Goal: Information Seeking & Learning: Learn about a topic

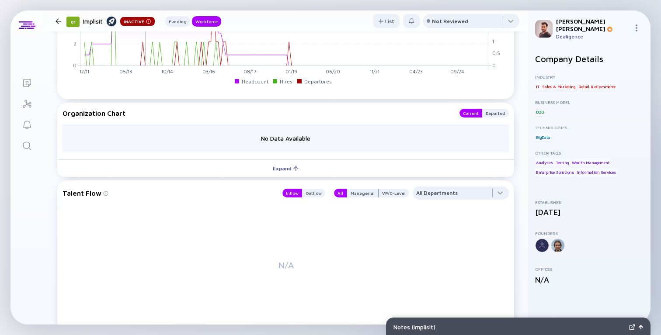
scroll to position [604, 0]
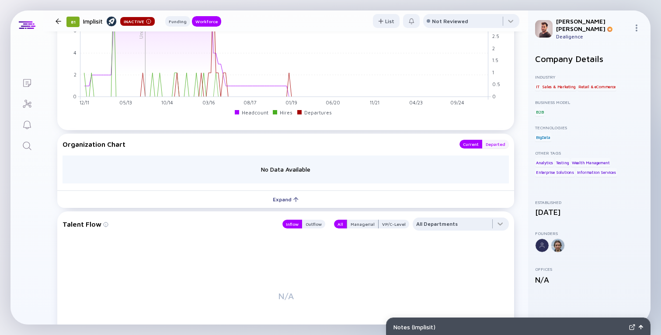
click at [505, 147] on div "Departed" at bounding box center [495, 144] width 27 height 9
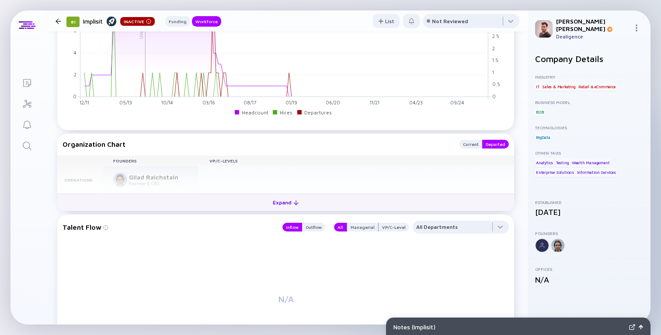
click at [289, 200] on div "Expand" at bounding box center [286, 203] width 36 height 14
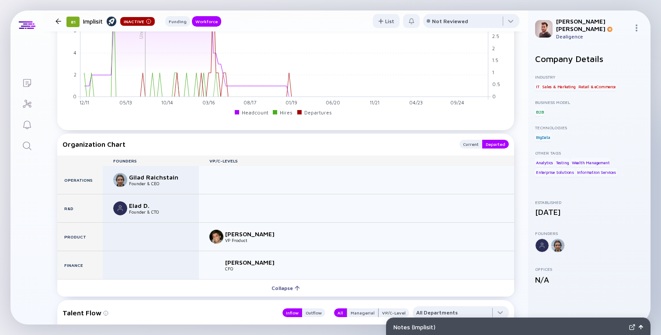
scroll to position [776, 0]
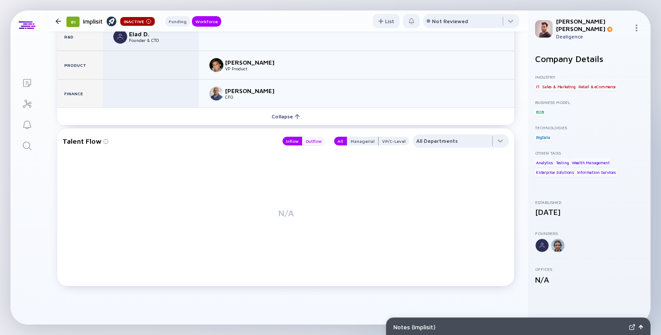
click at [315, 139] on div "Outflow" at bounding box center [313, 141] width 23 height 9
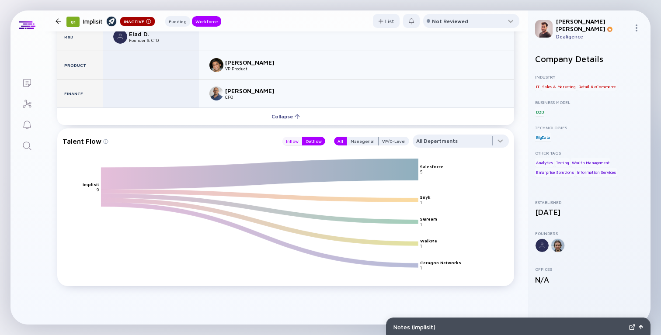
click at [298, 139] on div "Inflow" at bounding box center [292, 141] width 20 height 9
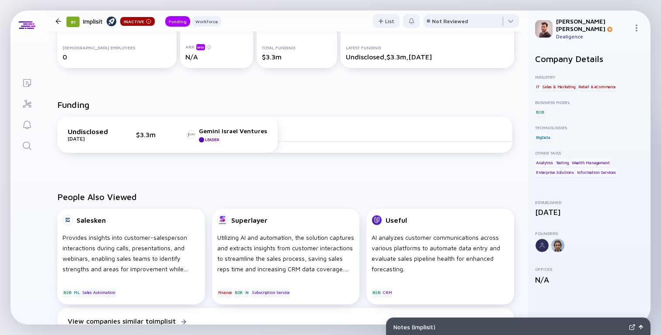
scroll to position [0, 0]
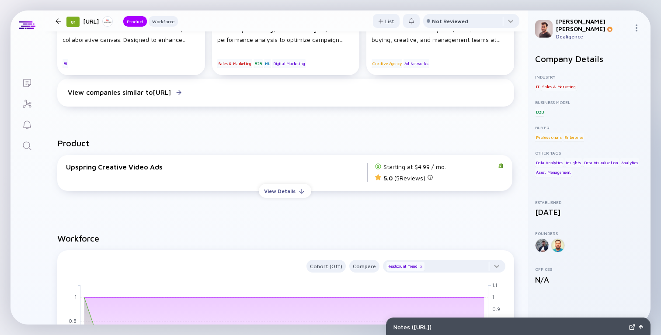
scroll to position [285, 0]
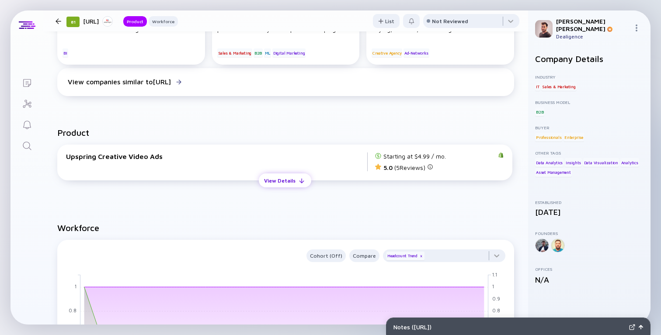
click at [287, 177] on div "View Details" at bounding box center [280, 181] width 42 height 14
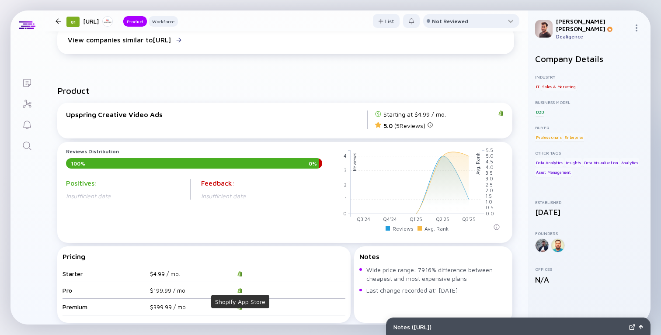
scroll to position [279, 0]
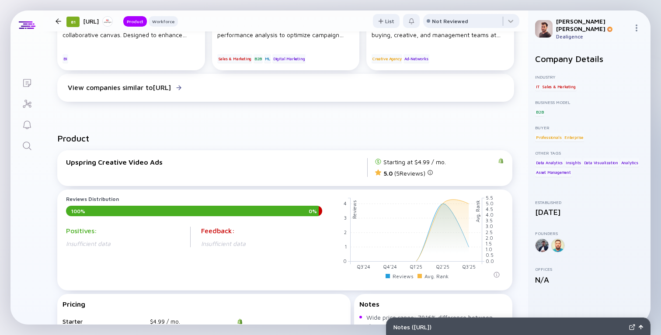
click at [500, 163] on icon at bounding box center [501, 160] width 5 height 5
click at [98, 164] on div "Upspring Creative Video Ads" at bounding box center [216, 162] width 301 height 8
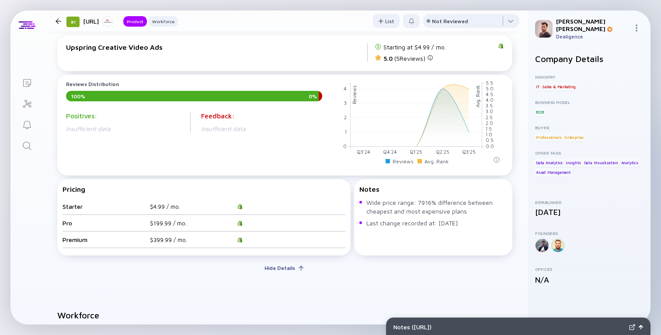
scroll to position [376, 0]
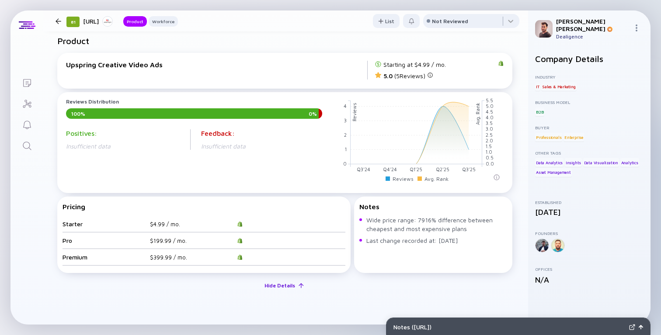
click at [264, 284] on div "Hide Details" at bounding box center [279, 286] width 41 height 14
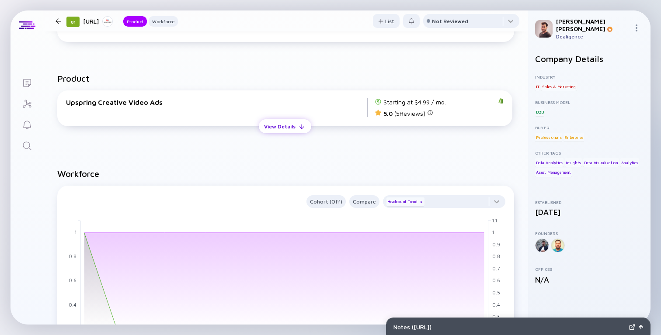
scroll to position [312, 0]
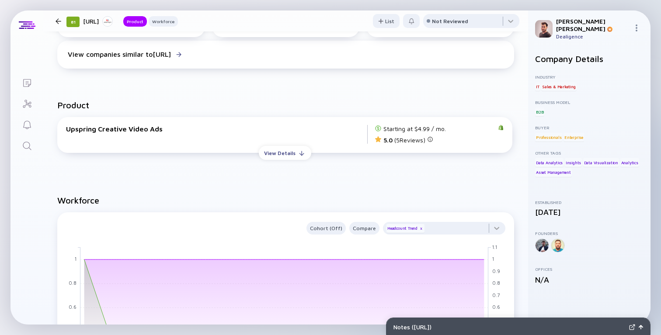
click at [280, 150] on div "View Details" at bounding box center [280, 153] width 42 height 14
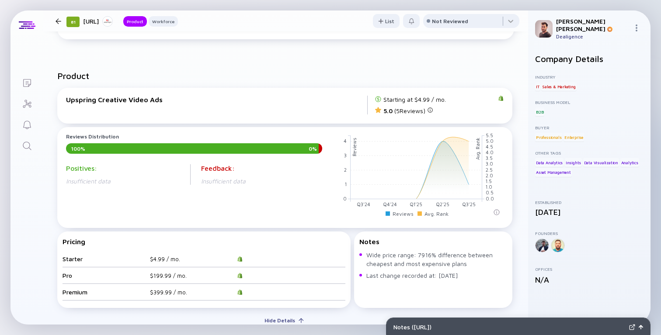
scroll to position [353, 0]
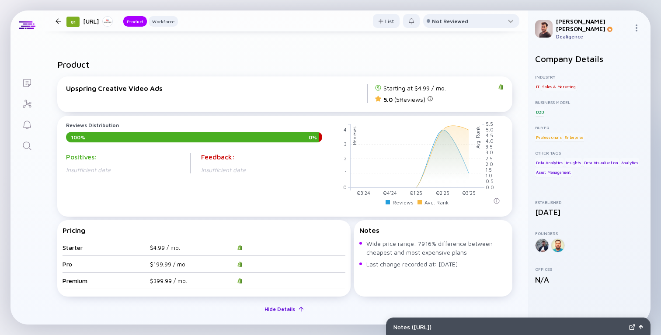
click at [283, 306] on div "Hide Details" at bounding box center [279, 310] width 41 height 14
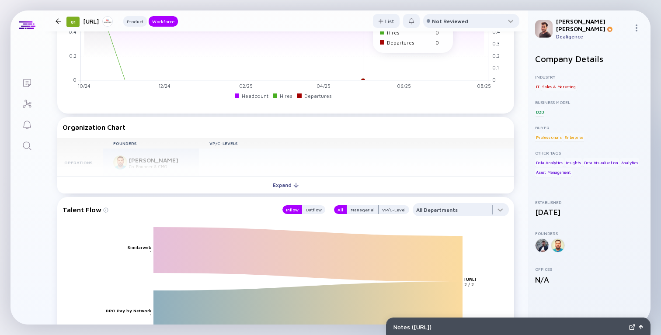
scroll to position [717, 0]
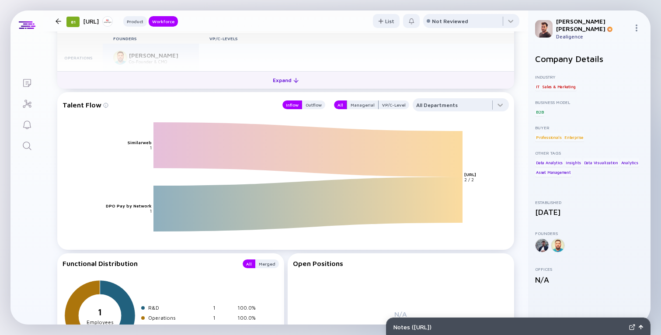
click at [279, 89] on button "Expand" at bounding box center [285, 79] width 457 height 17
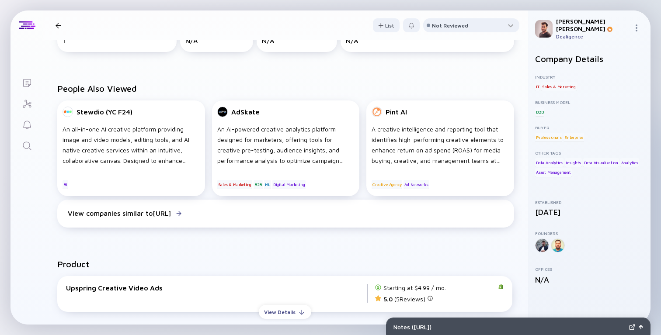
scroll to position [0, 0]
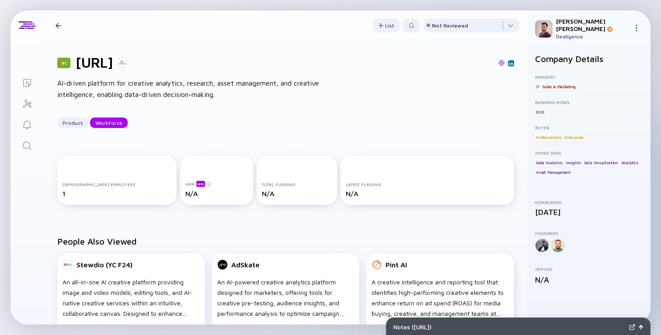
click at [282, 87] on div "AI-driven platform for creative analytics, research, asset management, and crea…" at bounding box center [197, 89] width 280 height 22
